Goal: Find specific page/section

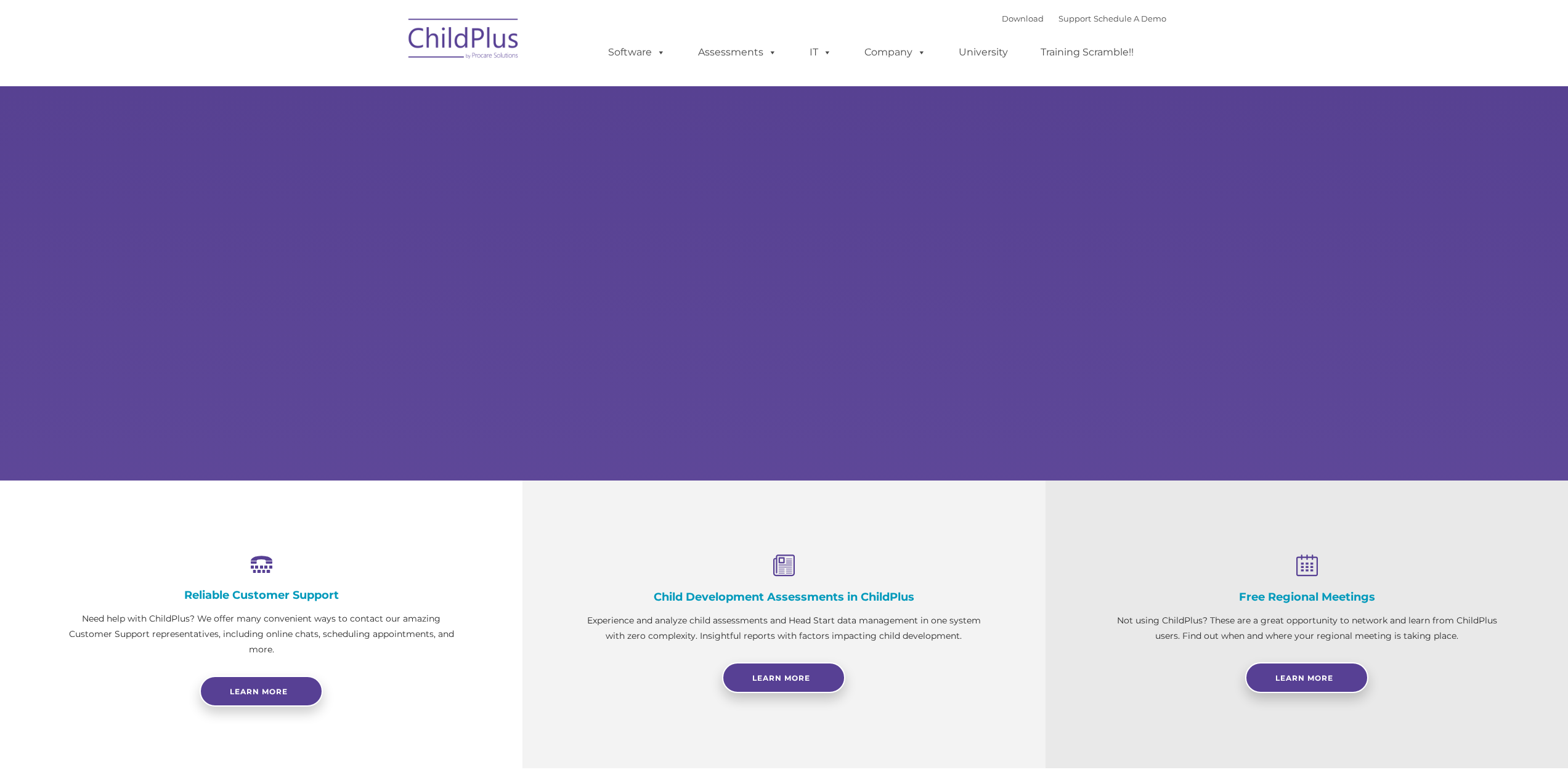
select select "MEDIUM"
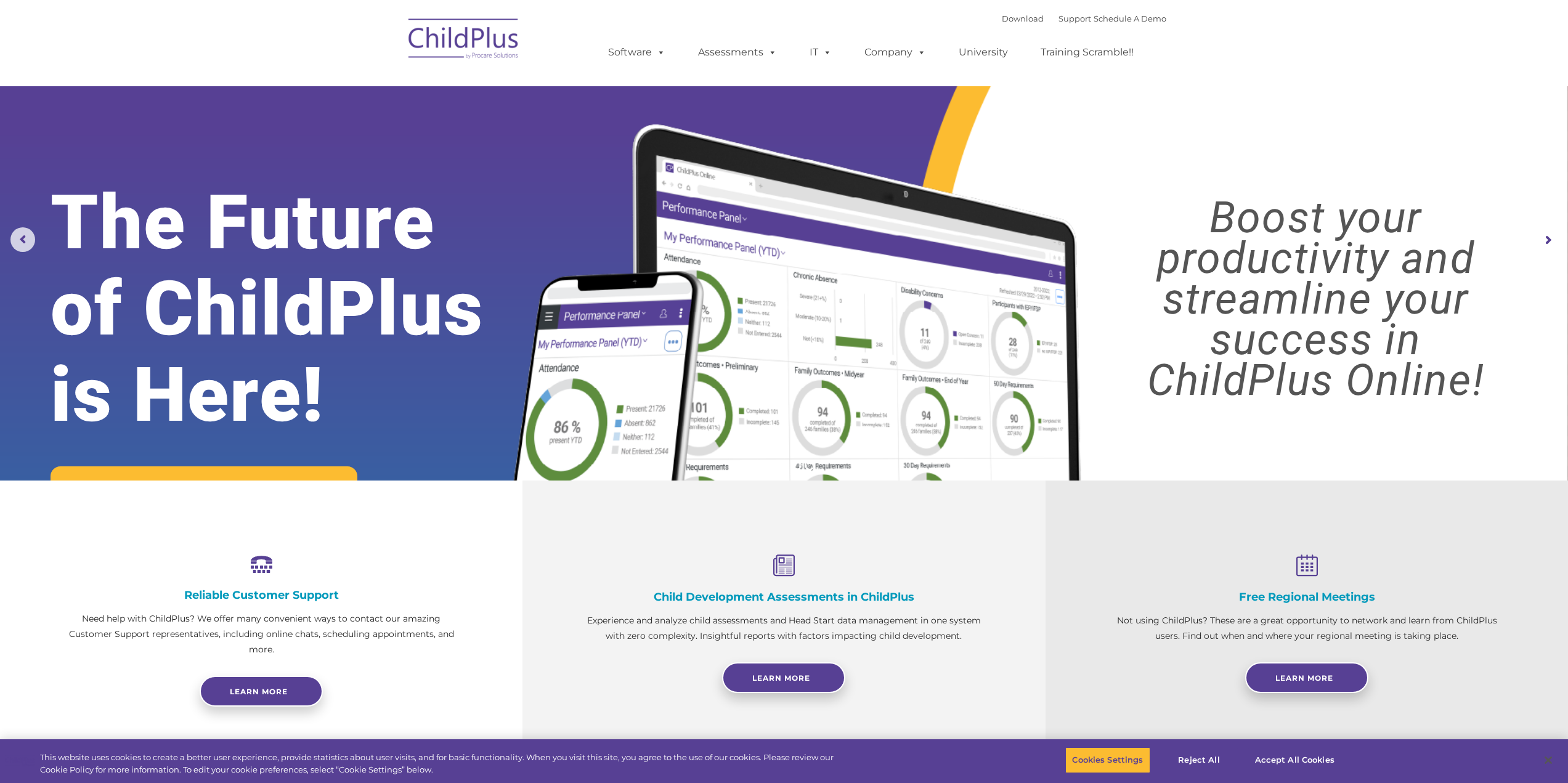
click at [503, 56] on img at bounding box center [464, 41] width 123 height 62
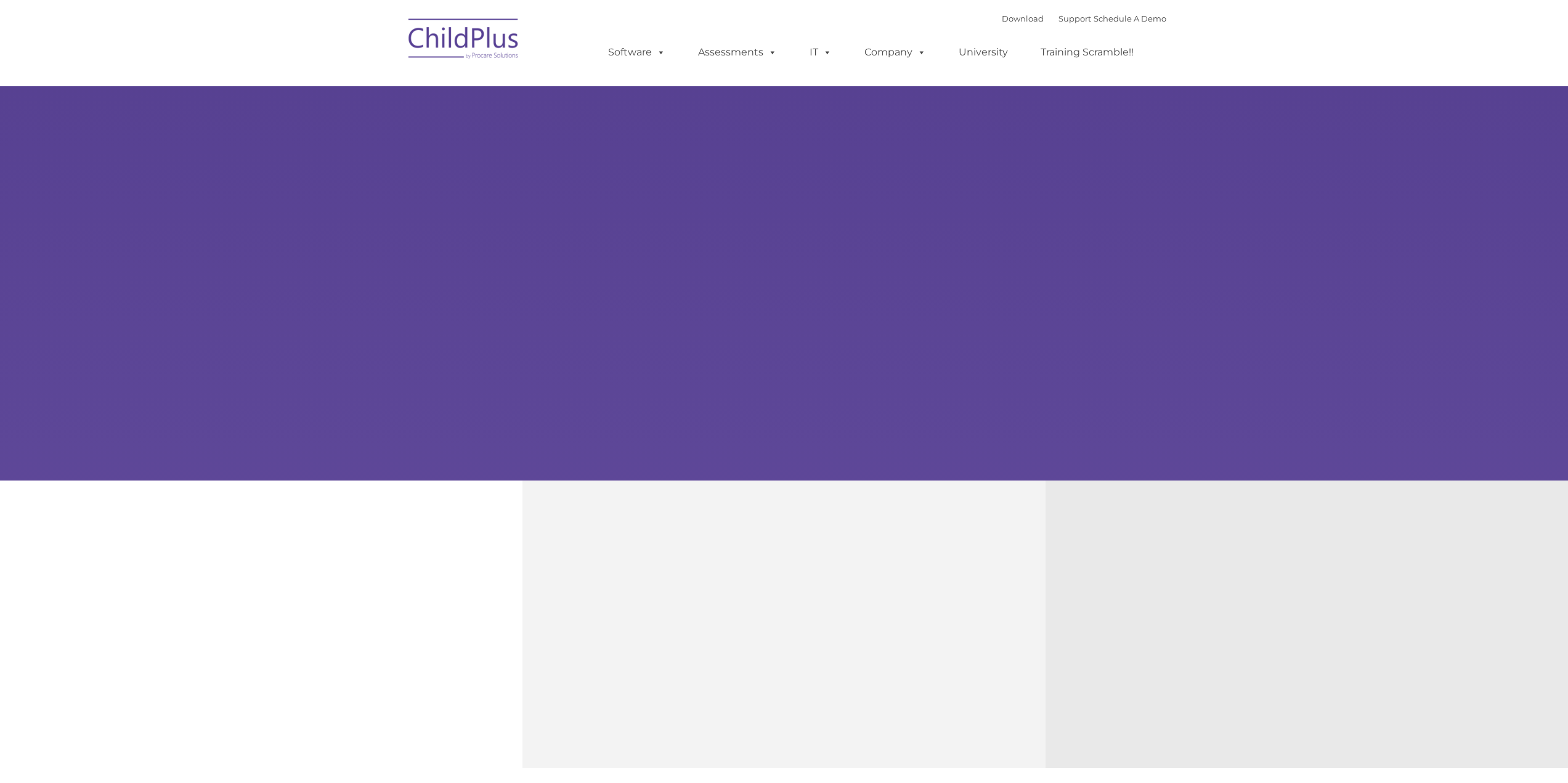
type input ""
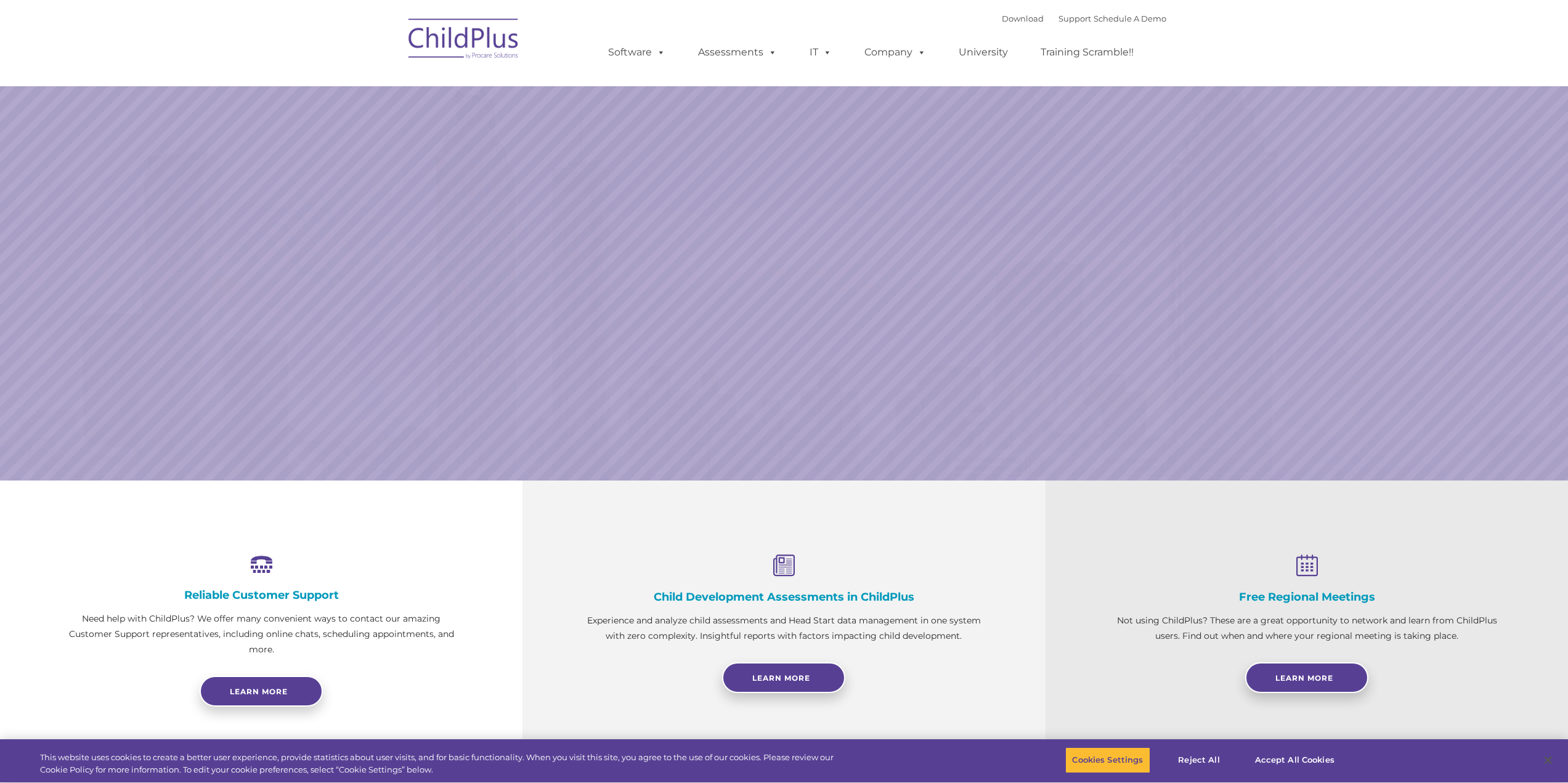
select select "MEDIUM"
